Goal: Transaction & Acquisition: Purchase product/service

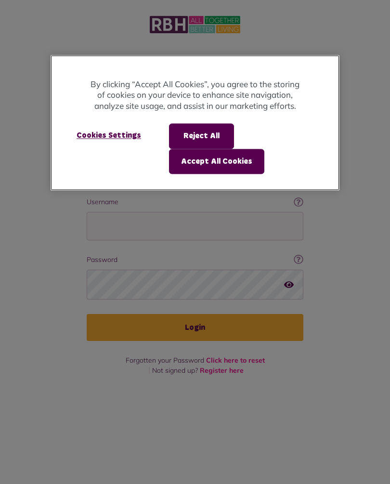
click at [237, 154] on button "Accept All Cookies" at bounding box center [216, 161] width 95 height 25
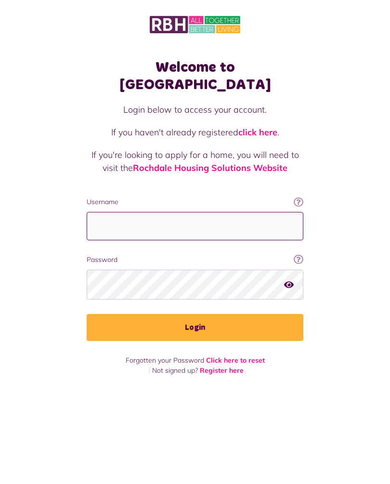
click at [233, 212] on input "Username" at bounding box center [195, 226] width 217 height 28
type input "**********"
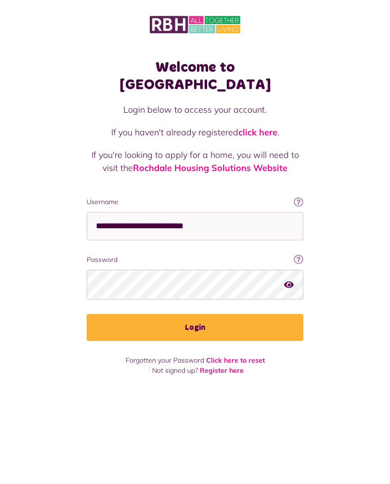
click at [205, 314] on button "Login" at bounding box center [195, 327] width 217 height 27
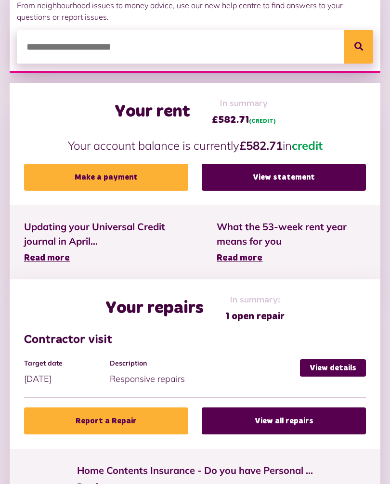
scroll to position [256, 0]
click at [330, 364] on link "View details" at bounding box center [333, 367] width 66 height 17
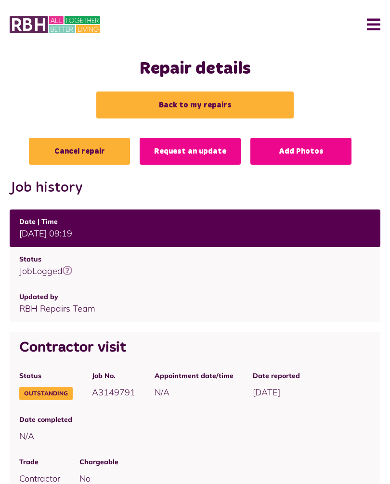
click at [379, 17] on button "Menu" at bounding box center [369, 25] width 21 height 30
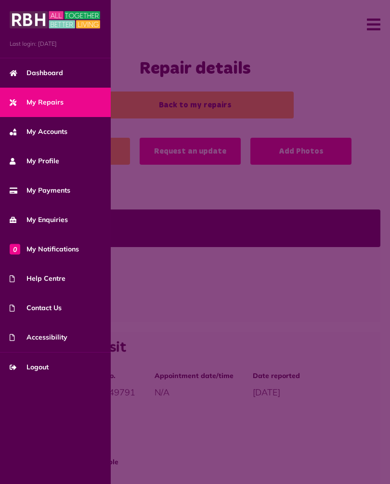
click at [55, 138] on link "My Accounts" at bounding box center [55, 131] width 111 height 29
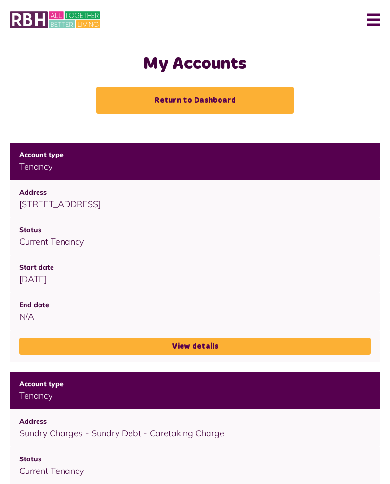
scroll to position [6, 0]
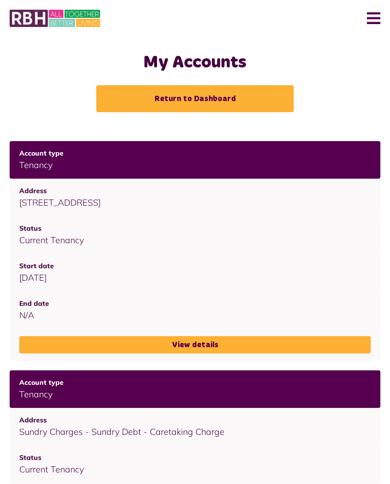
click at [199, 95] on link "Return to Dashboard" at bounding box center [194, 98] width 197 height 27
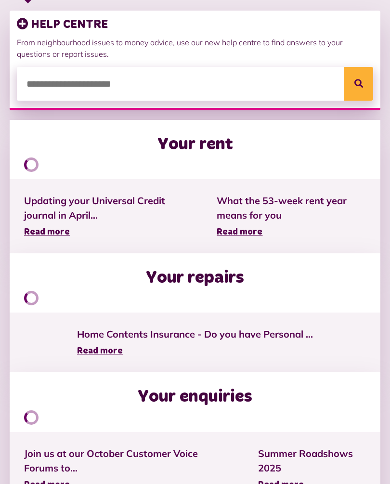
scroll to position [219, 0]
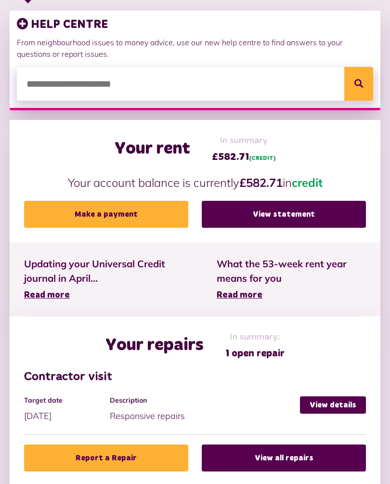
click at [126, 211] on link "Make a payment" at bounding box center [106, 214] width 164 height 27
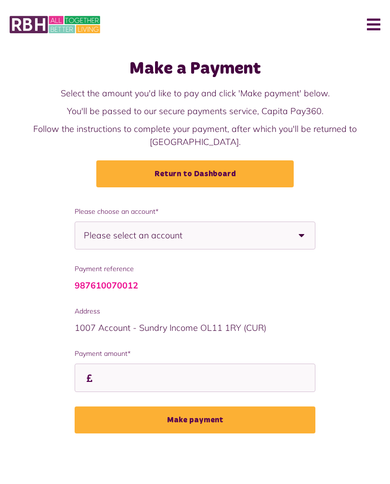
click at [306, 222] on b at bounding box center [301, 235] width 27 height 27
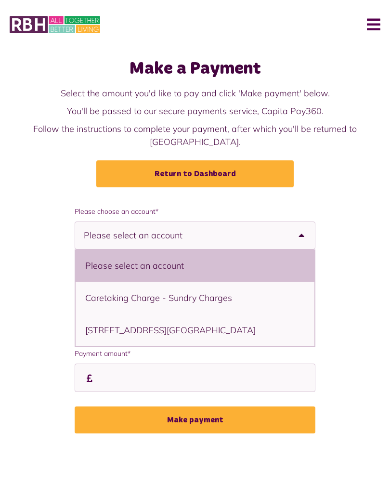
click at [192, 320] on li "[STREET_ADDRESS][GEOGRAPHIC_DATA]" at bounding box center [195, 330] width 239 height 32
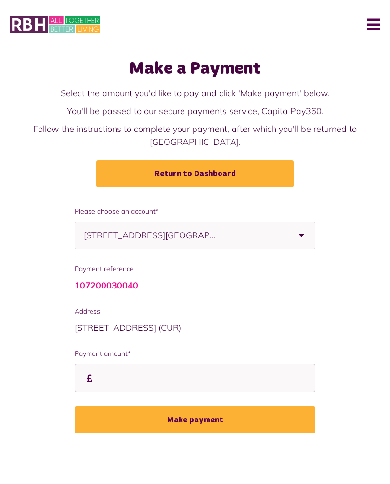
select select "**********"
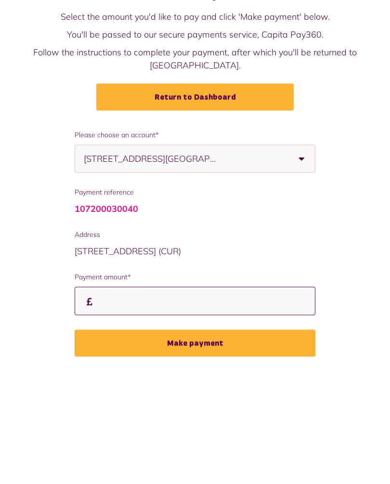
click at [126, 363] on input "Payment amount*" at bounding box center [195, 377] width 241 height 28
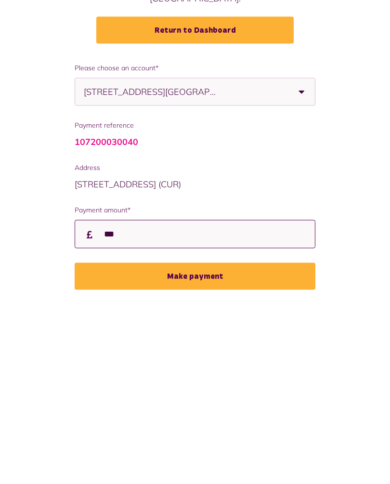
type input "***"
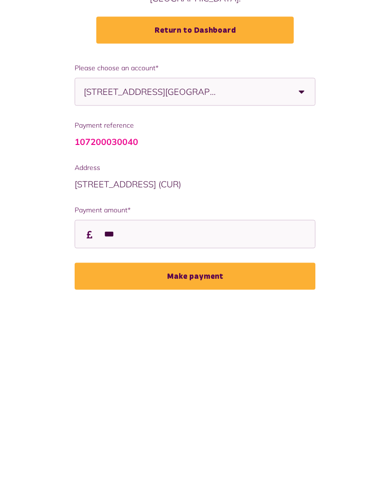
click at [201, 406] on button "Make payment" at bounding box center [195, 419] width 241 height 27
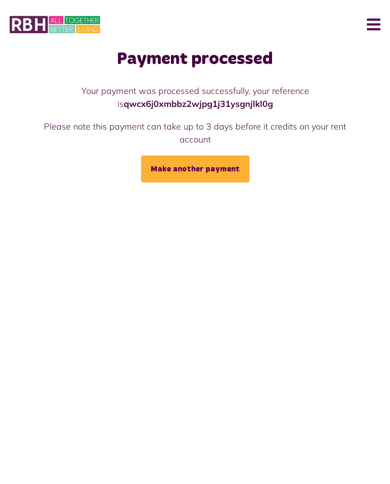
click at [375, 21] on button "Menu" at bounding box center [369, 25] width 21 height 30
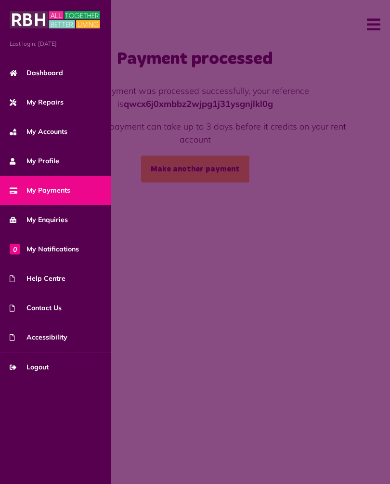
click at [50, 370] on link "Logout" at bounding box center [55, 366] width 111 height 29
